Goal: Task Accomplishment & Management: Manage account settings

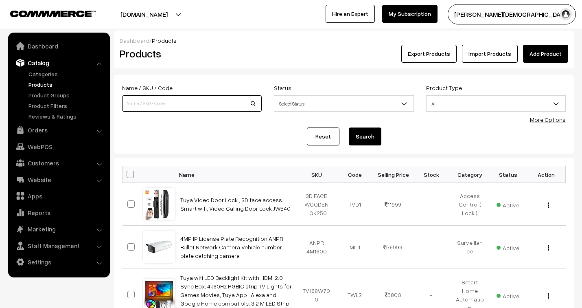
click at [210, 99] on input at bounding box center [192, 103] width 140 height 16
type input "boom"
click at [349, 127] on button "Search" at bounding box center [365, 136] width 33 height 18
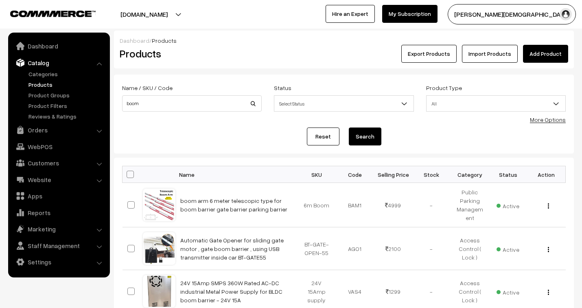
click at [372, 136] on button "Search" at bounding box center [365, 136] width 33 height 18
click at [548, 206] on img "button" at bounding box center [548, 205] width 1 height 5
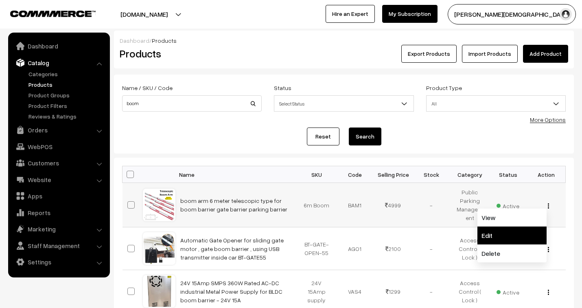
click at [488, 235] on link "Edit" at bounding box center [512, 235] width 69 height 18
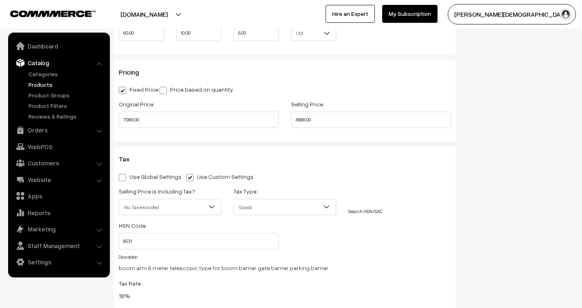
scroll to position [769, 0]
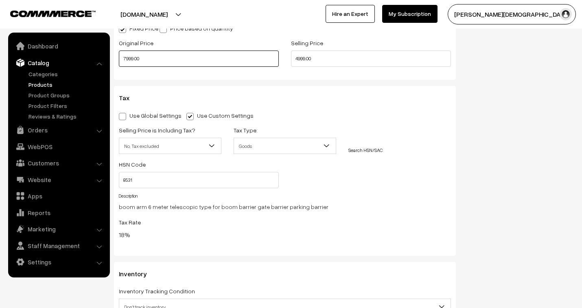
click at [153, 58] on input "7999.00" at bounding box center [199, 58] width 160 height 16
drag, startPoint x: 315, startPoint y: 62, endPoint x: 279, endPoint y: 58, distance: 36.0
click at [279, 58] on div "Original Price 7999.00 Selling Price 4999.00" at bounding box center [285, 55] width 344 height 34
type input "5499.00"
click at [294, 98] on h3 "Tax" at bounding box center [285, 98] width 332 height 8
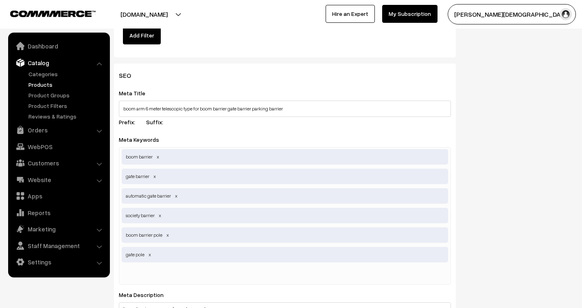
scroll to position [1215, 0]
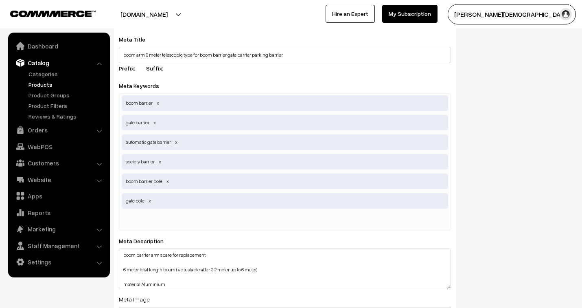
click at [152, 231] on div "boom barrier gate barrier automatic gate barrier society barrier boom barrier p…" at bounding box center [285, 162] width 332 height 138
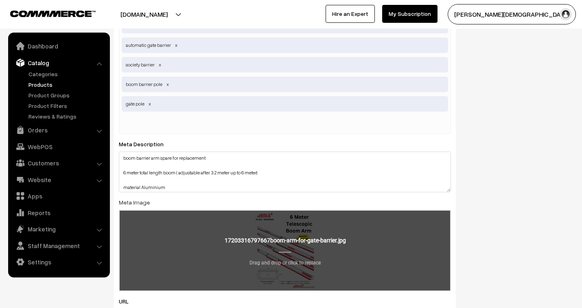
click at [159, 226] on input "file" at bounding box center [285, 250] width 331 height 80
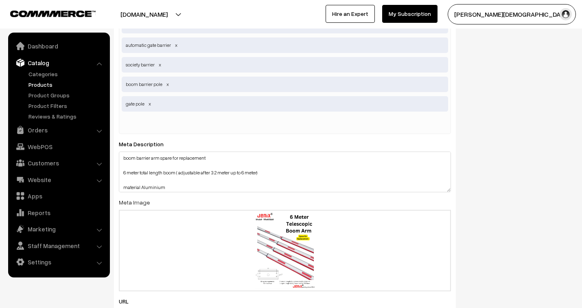
click at [137, 120] on input "text" at bounding box center [164, 124] width 85 height 16
type input "park + boom"
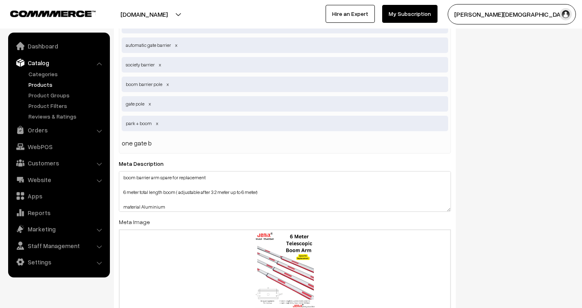
type input "one gate"
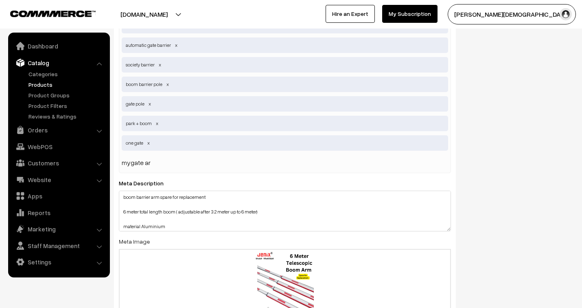
type input "mygate arm"
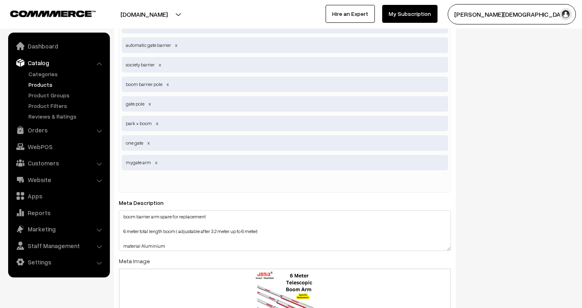
type input "n"
type input "mygate"
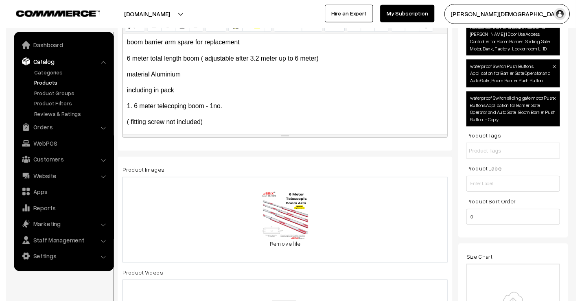
scroll to position [0, 0]
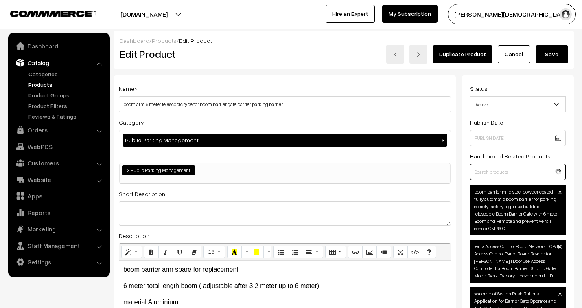
click at [502, 168] on input "text" at bounding box center [518, 172] width 96 height 16
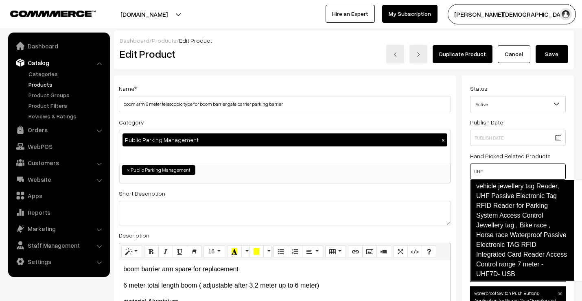
click at [502, 218] on link "vehicle jewellery tag Reader, UHF Passive Electronic Tag RFID Reader for Parkin…" at bounding box center [522, 230] width 104 height 101
click at [512, 243] on link "vehicle jewellery tag Reader, UHF Passive Electronic Tag RFID Reader for Parkin…" at bounding box center [522, 230] width 104 height 101
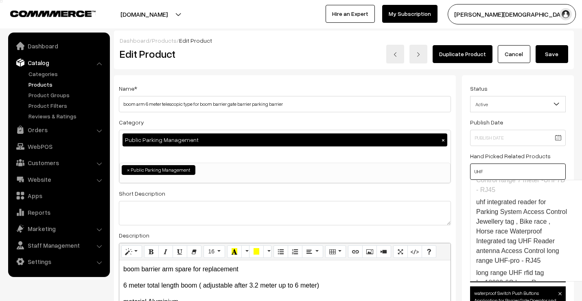
scroll to position [190, 0]
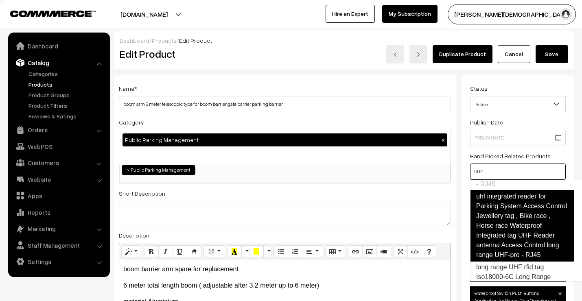
click at [520, 229] on link "uhf integrated reader for Parking System Access Control Jewellery tag , Bike ra…" at bounding box center [522, 226] width 104 height 72
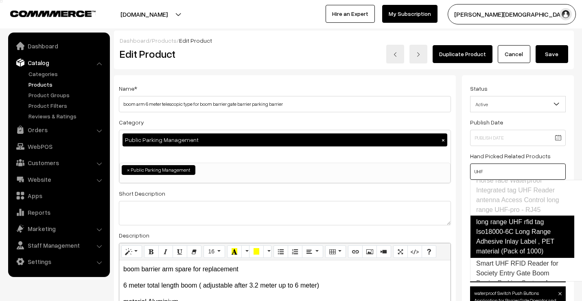
click at [514, 234] on link "long range UHF rfid tag Iso18000-6C Long Range Adhesive Inlay Label , PET mater…" at bounding box center [522, 237] width 104 height 42
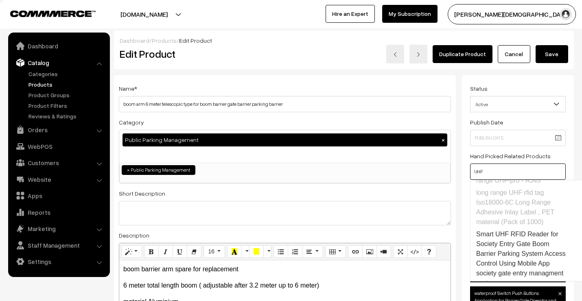
scroll to position [283, 0]
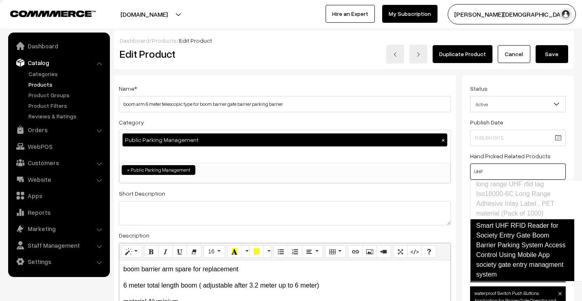
click at [513, 237] on link "Smart UHF RFID Reader for Society Entry Gate Boom Barrier Parking System Access…" at bounding box center [522, 250] width 104 height 62
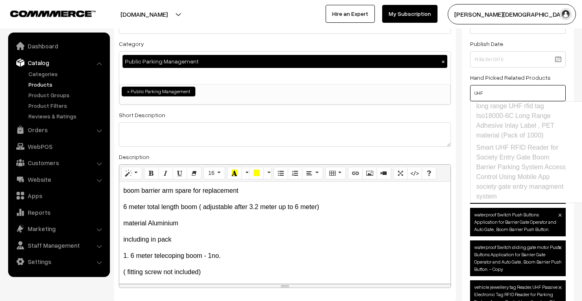
scroll to position [90, 0]
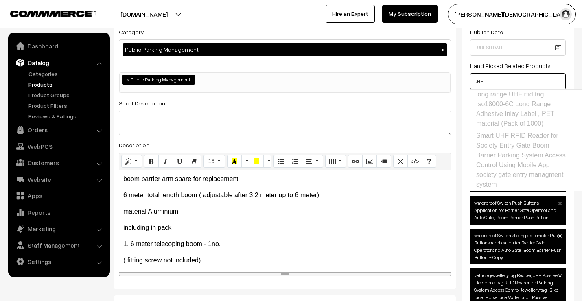
drag, startPoint x: 491, startPoint y: 79, endPoint x: 465, endPoint y: 78, distance: 26.5
click at [465, 78] on div "Status Active Inactive Active Publish Date Product Type -- Select -- -- Select …" at bounding box center [518, 303] width 112 height 637
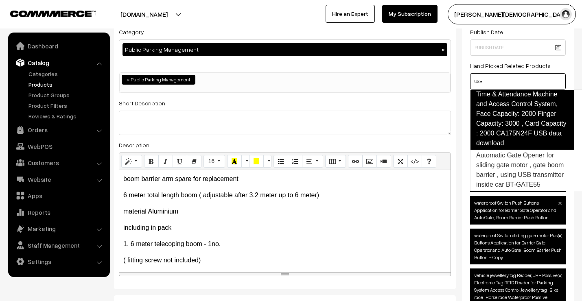
scroll to position [173, 0]
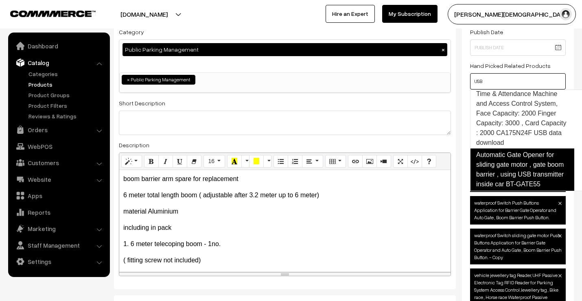
click at [523, 162] on link "Automatic Gate Opener for sliding gate motor , gate boom barrier , using USB tr…" at bounding box center [522, 170] width 104 height 42
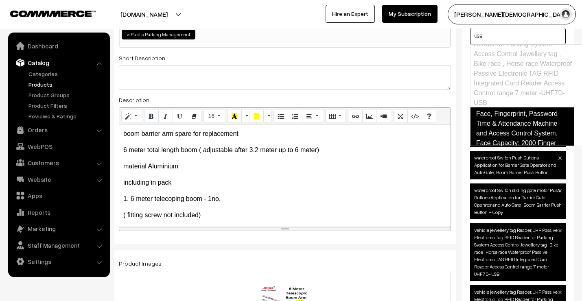
scroll to position [73, 0]
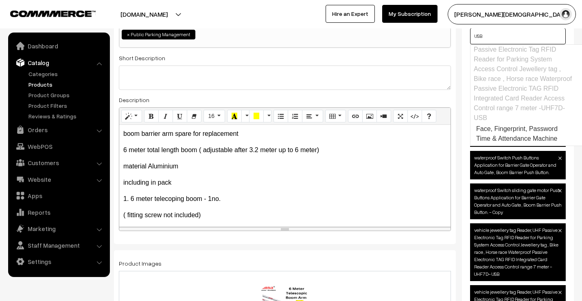
drag, startPoint x: 487, startPoint y: 38, endPoint x: 457, endPoint y: 33, distance: 30.1
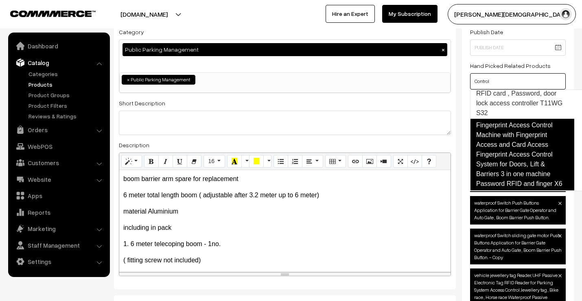
scroll to position [1052, 0]
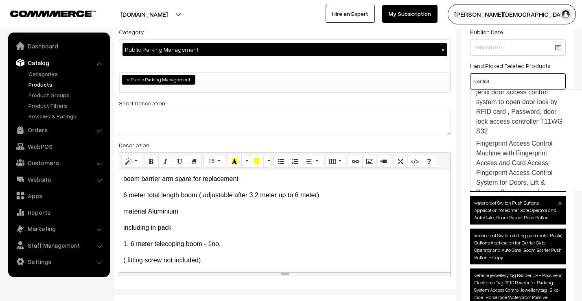
click at [517, 87] on link "Jenix Smart Home Automation I Wi-Fi Smart IR Control Hub | Smart Air Conditione…" at bounding box center [522, 51] width 104 height 72
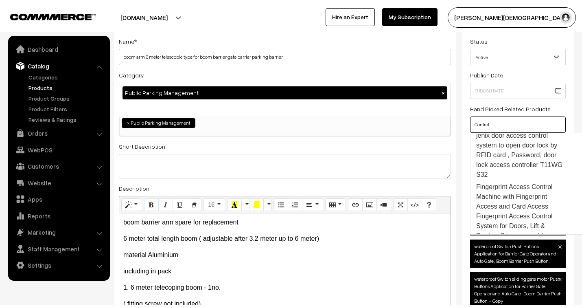
scroll to position [0, 0]
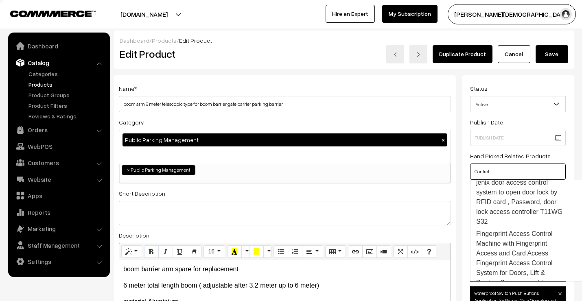
type input "Control"
click at [558, 59] on button "Save" at bounding box center [552, 54] width 33 height 18
